Goal: Find specific page/section: Find specific page/section

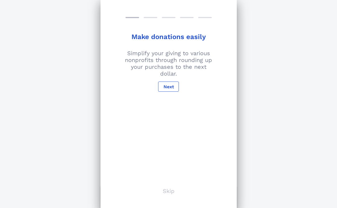
click at [171, 193] on p "Skip" at bounding box center [169, 191] width 12 height 7
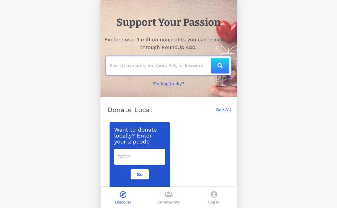
click at [139, 66] on input "text" at bounding box center [159, 65] width 101 height 9
click at [218, 63] on button "button" at bounding box center [220, 65] width 18 height 15
type input "uhccf"
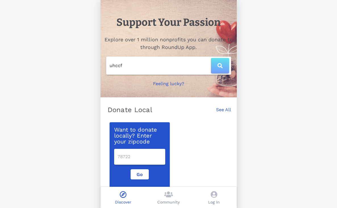
scroll to position [2, 0]
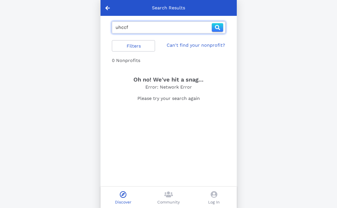
drag, startPoint x: 137, startPoint y: 28, endPoint x: 90, endPoint y: 25, distance: 46.9
click at [90, 25] on div "Search Results uhccf Filters Can't find your nonprofit? 0 Nonprofits Oh no! We'…" at bounding box center [168, 116] width 337 height 232
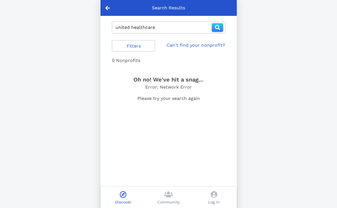
click at [162, 27] on input "united healthcare" at bounding box center [163, 27] width 96 height 9
type input "united health"
click at [101, 7] on div at bounding box center [107, 8] width 14 height 16
